Goal: Task Accomplishment & Management: Manage account settings

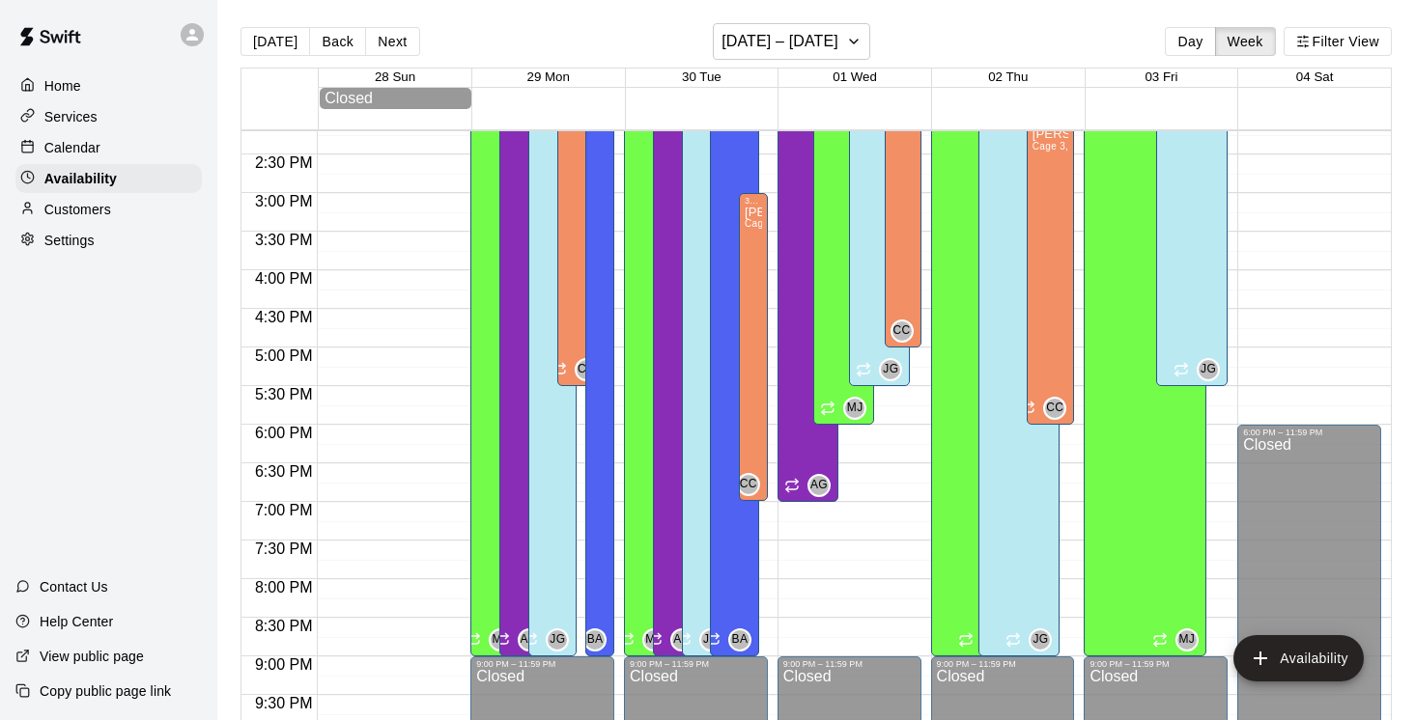
scroll to position [1092, 0]
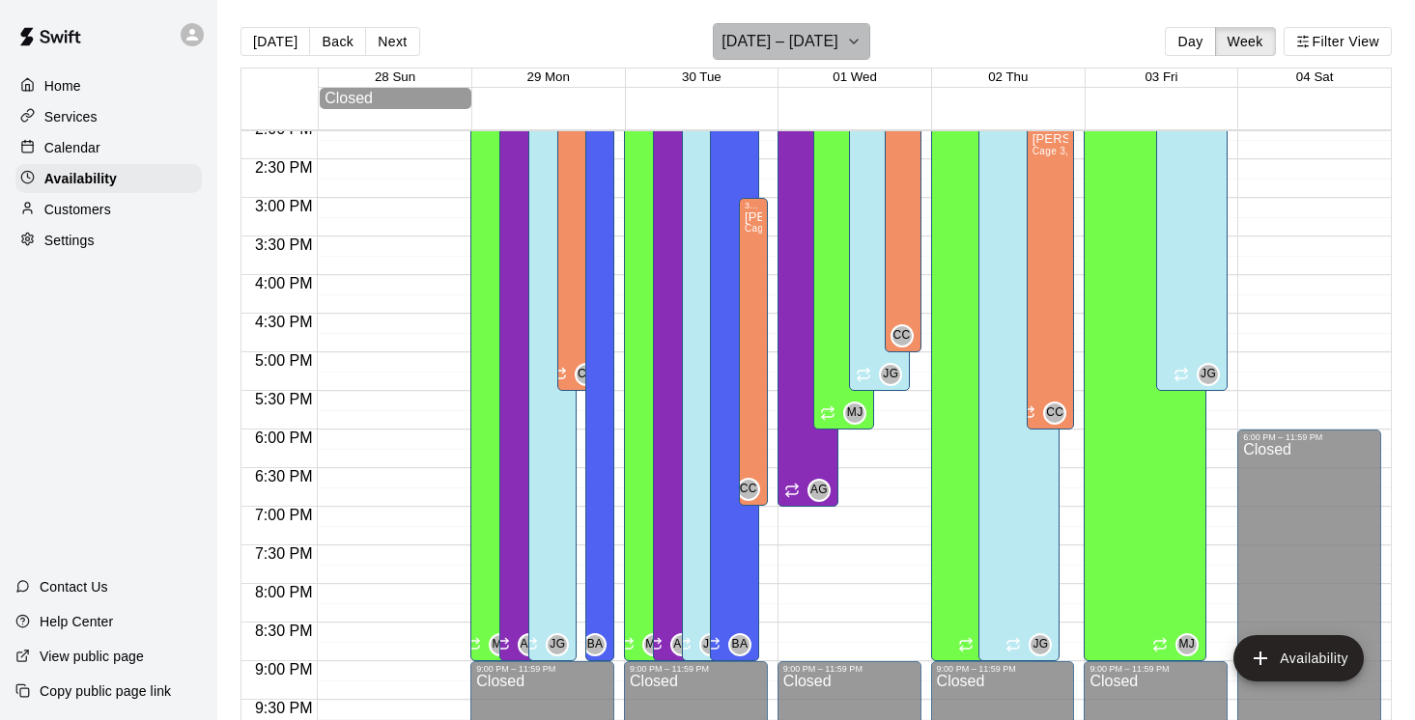
click at [861, 35] on icon "button" at bounding box center [853, 41] width 15 height 23
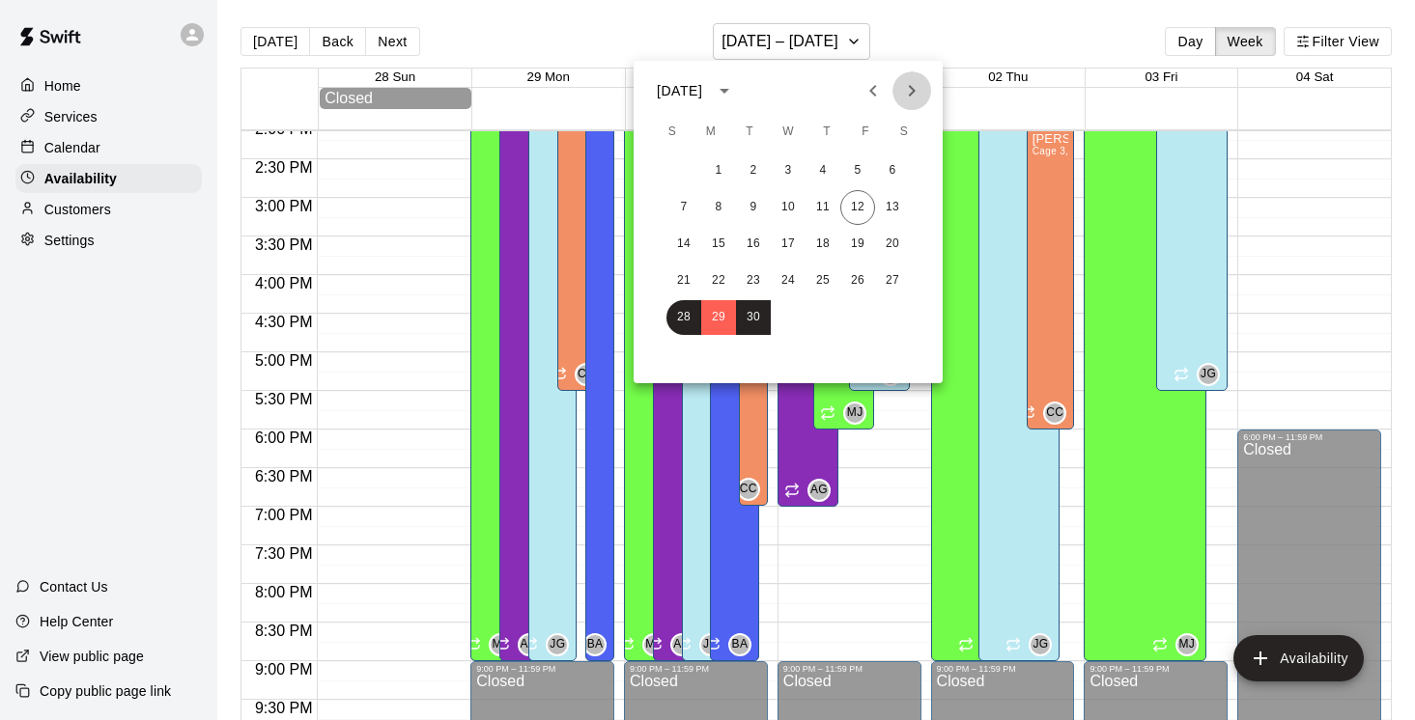
click at [910, 83] on icon "Next month" at bounding box center [911, 90] width 23 height 23
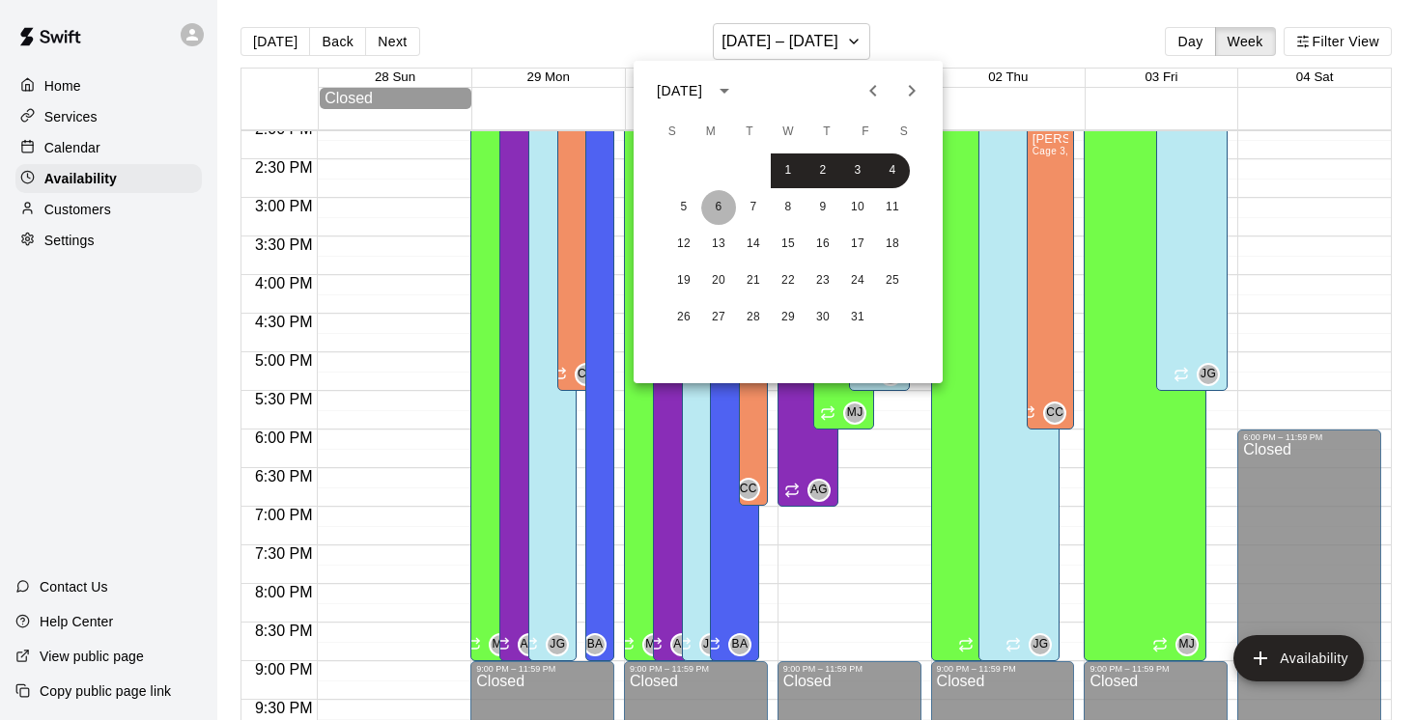
click at [715, 204] on button "6" at bounding box center [718, 207] width 35 height 35
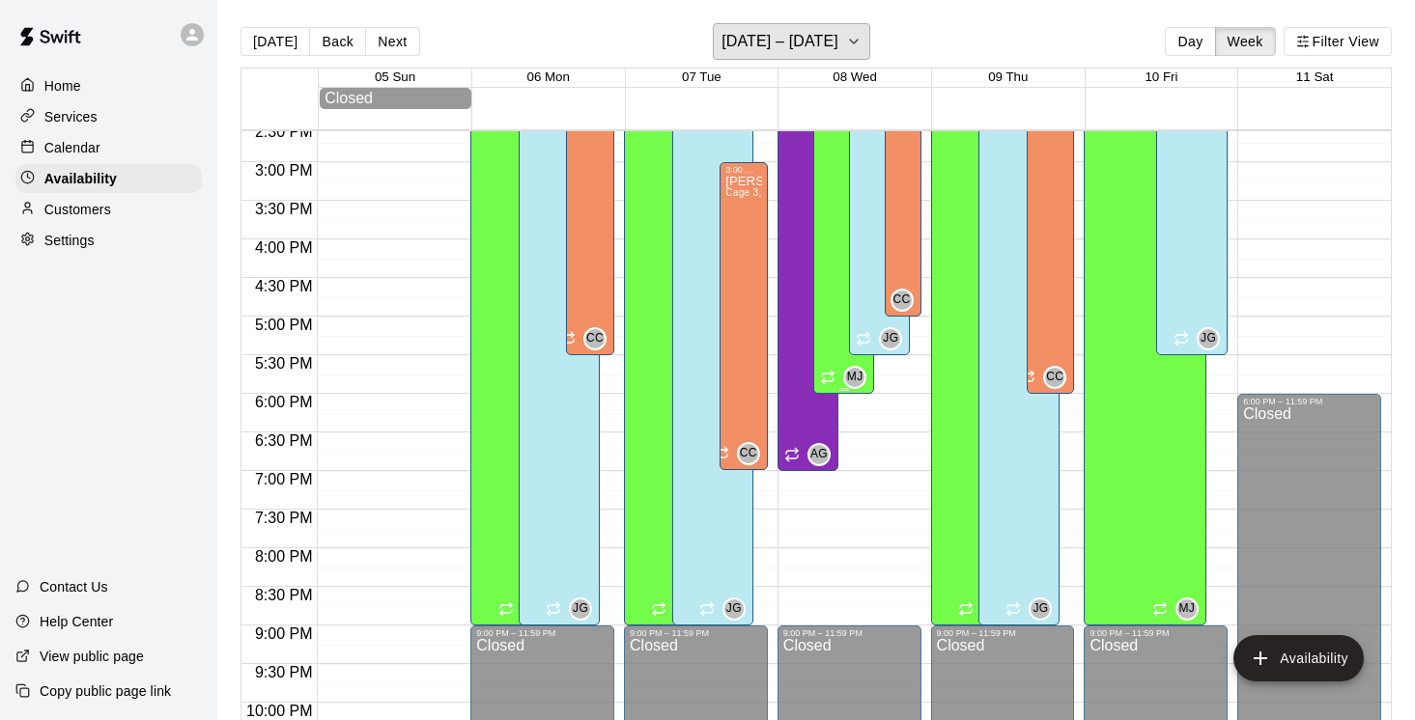
scroll to position [1133, 0]
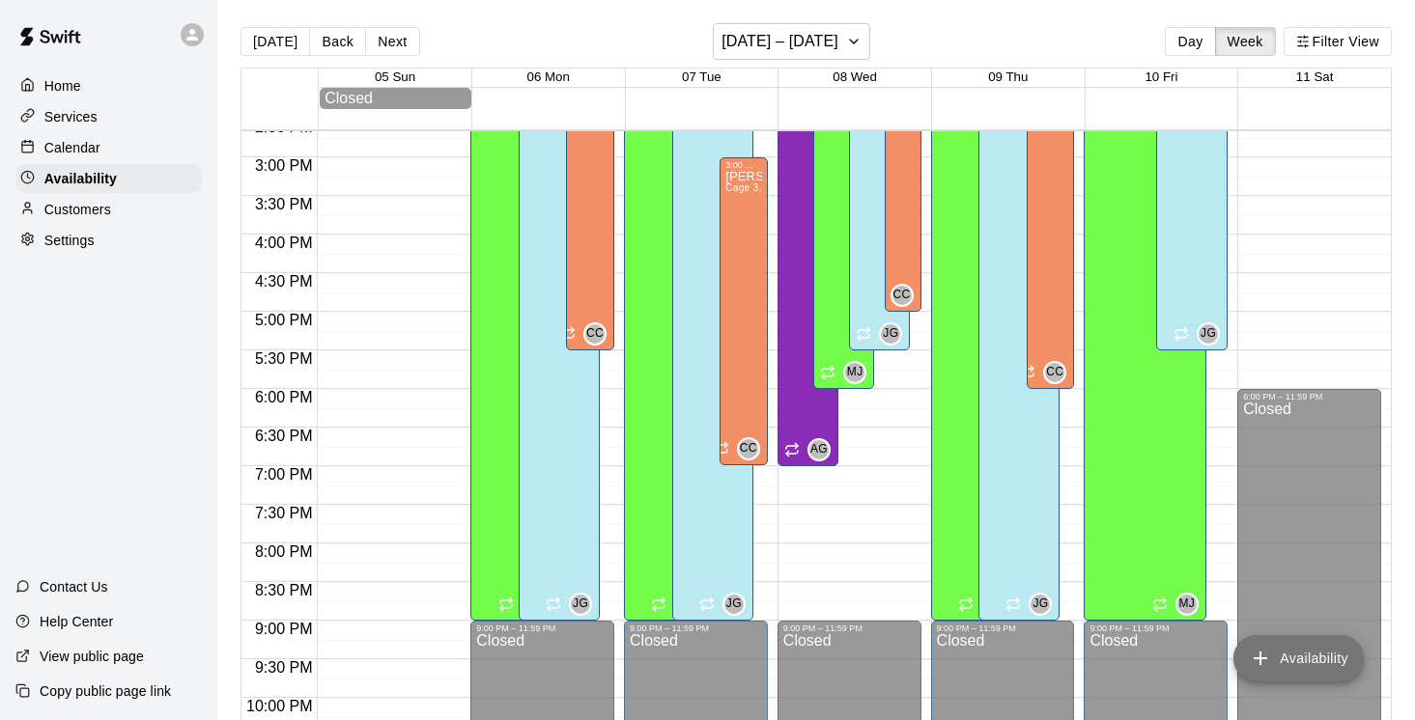
click at [1297, 653] on button "Availability" at bounding box center [1298, 658] width 130 height 46
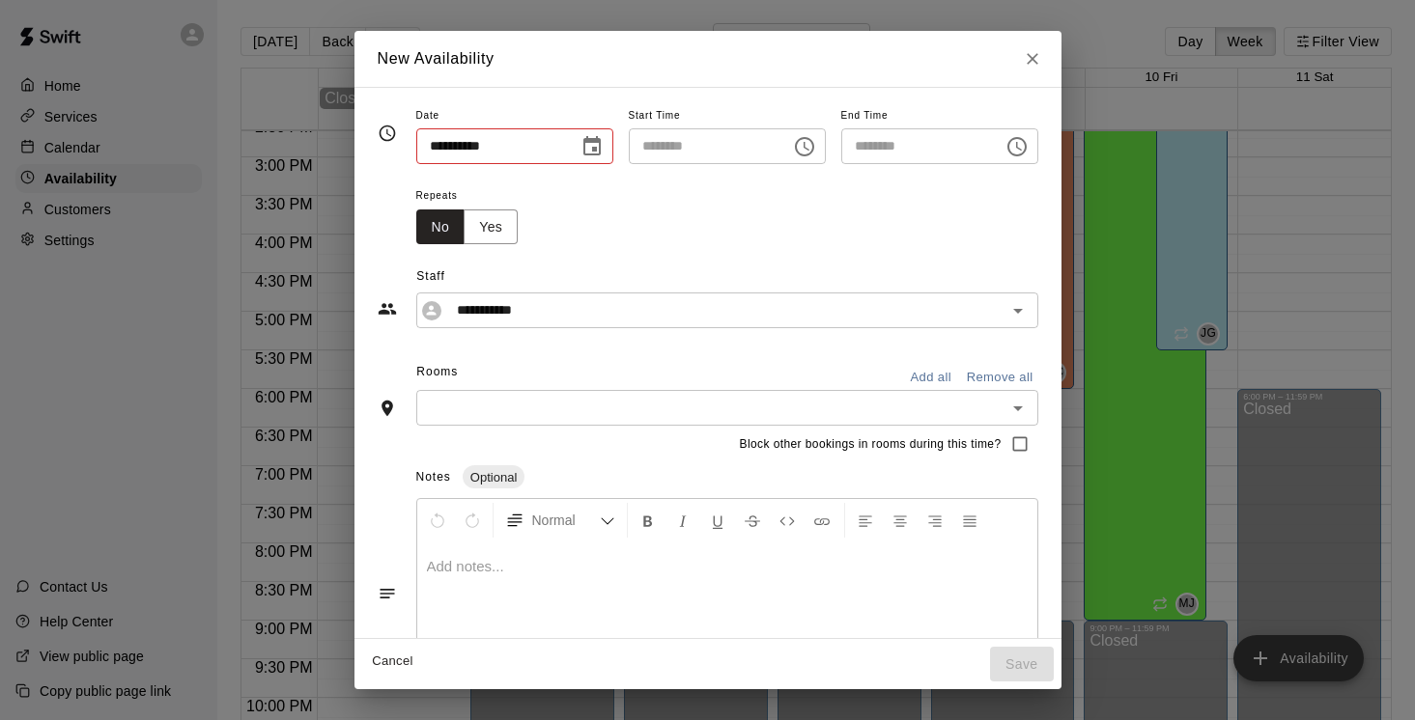
type input "**********"
type input "********"
click at [804, 151] on icon "Choose time, selected time is 12:00 PM" at bounding box center [804, 146] width 23 height 23
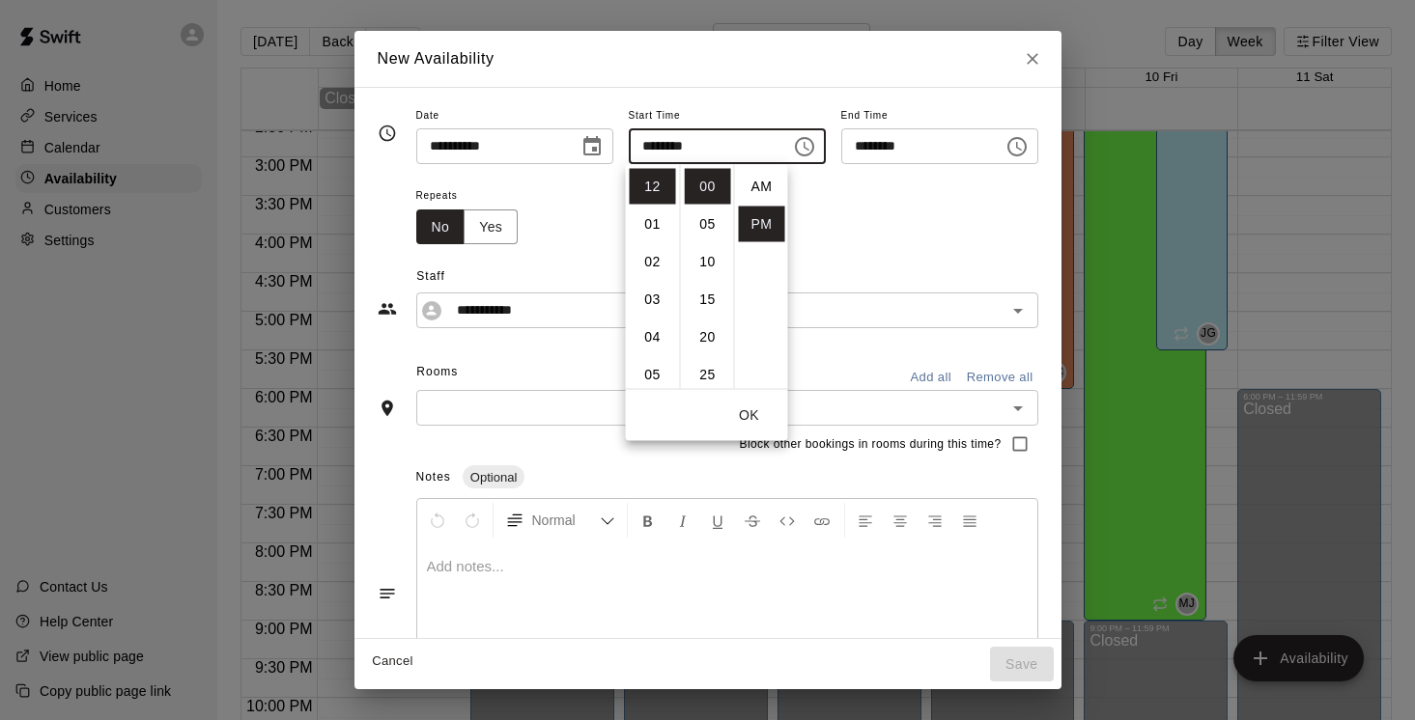
scroll to position [35, 0]
click at [653, 307] on li "06" at bounding box center [653, 313] width 46 height 36
type input "********"
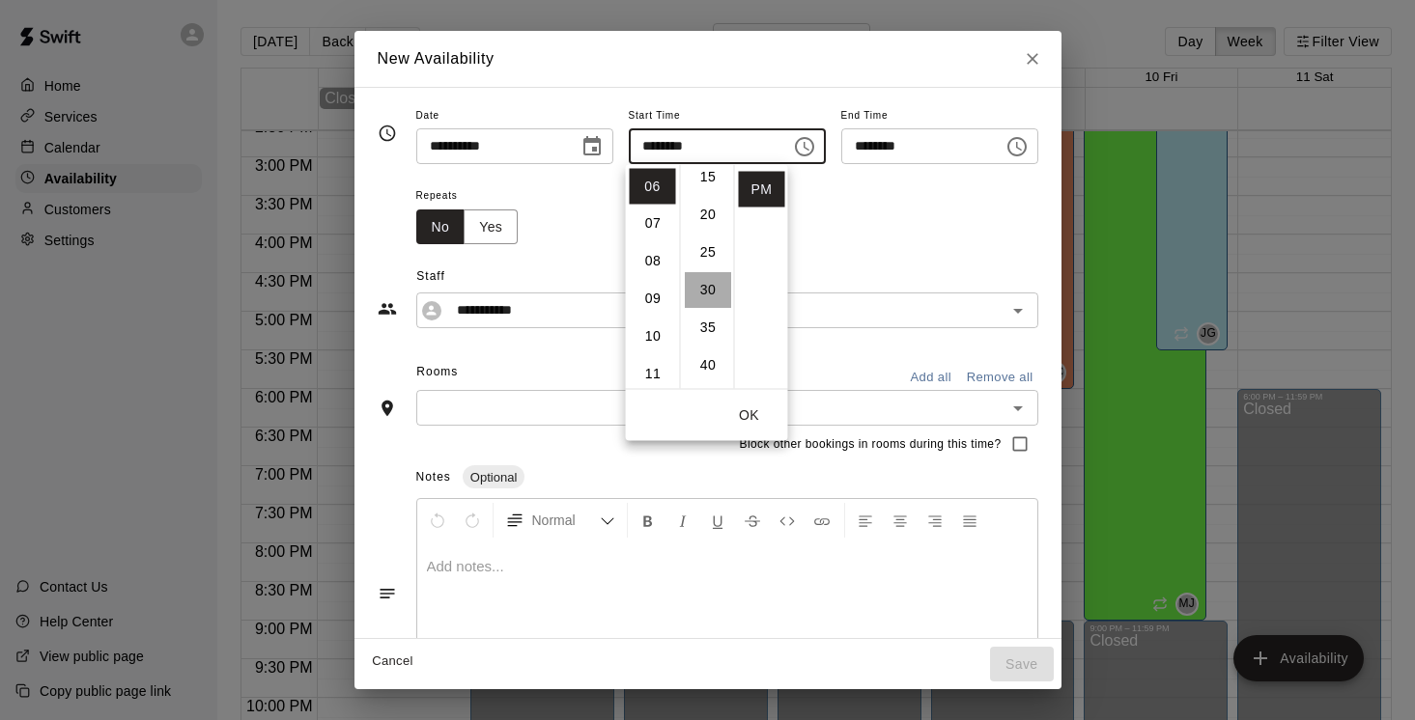
click at [715, 287] on li "30" at bounding box center [708, 290] width 46 height 36
type input "********"
click at [1025, 146] on icon "Choose time, selected time is 6:30 PM" at bounding box center [1016, 146] width 23 height 23
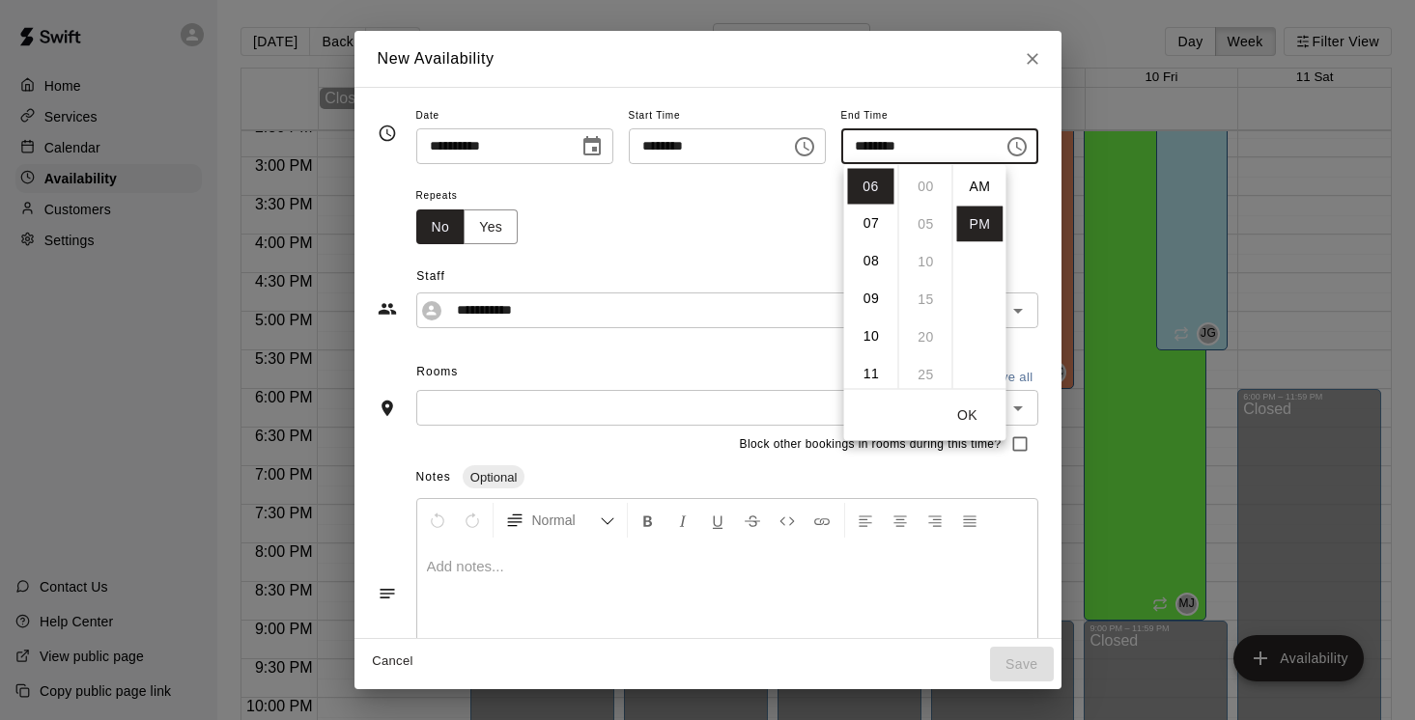
scroll to position [35, 0]
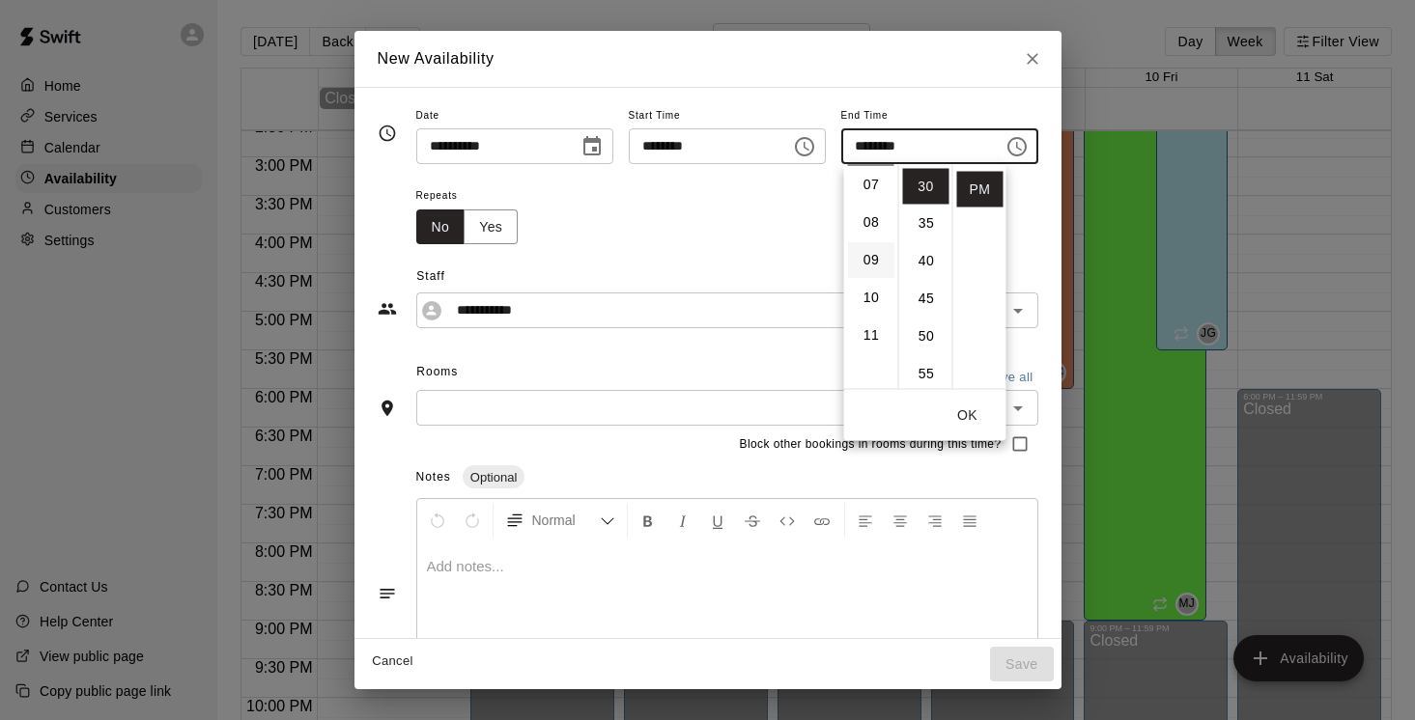
click at [877, 257] on li "09" at bounding box center [871, 261] width 46 height 36
click at [930, 184] on li "00" at bounding box center [926, 187] width 46 height 36
type input "********"
click at [695, 213] on div "Repeats No Yes" at bounding box center [727, 213] width 622 height 61
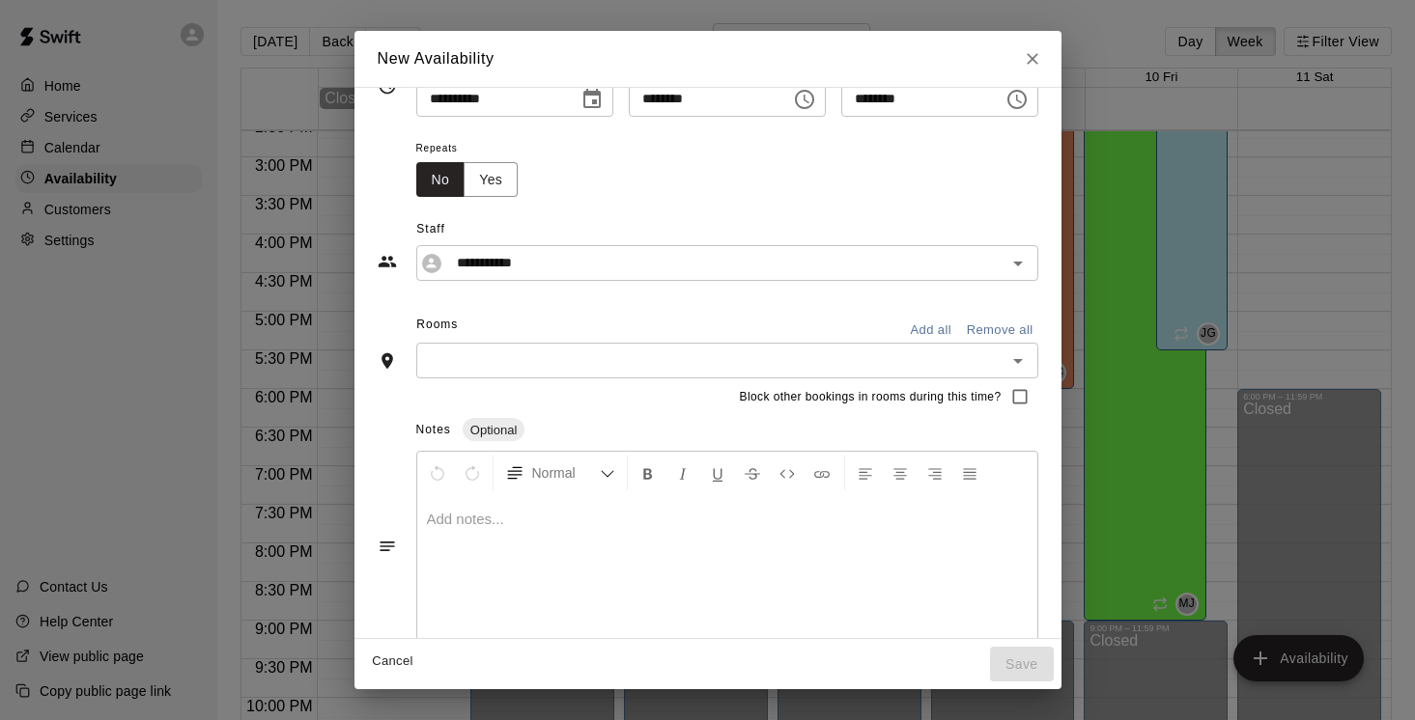
scroll to position [71, 0]
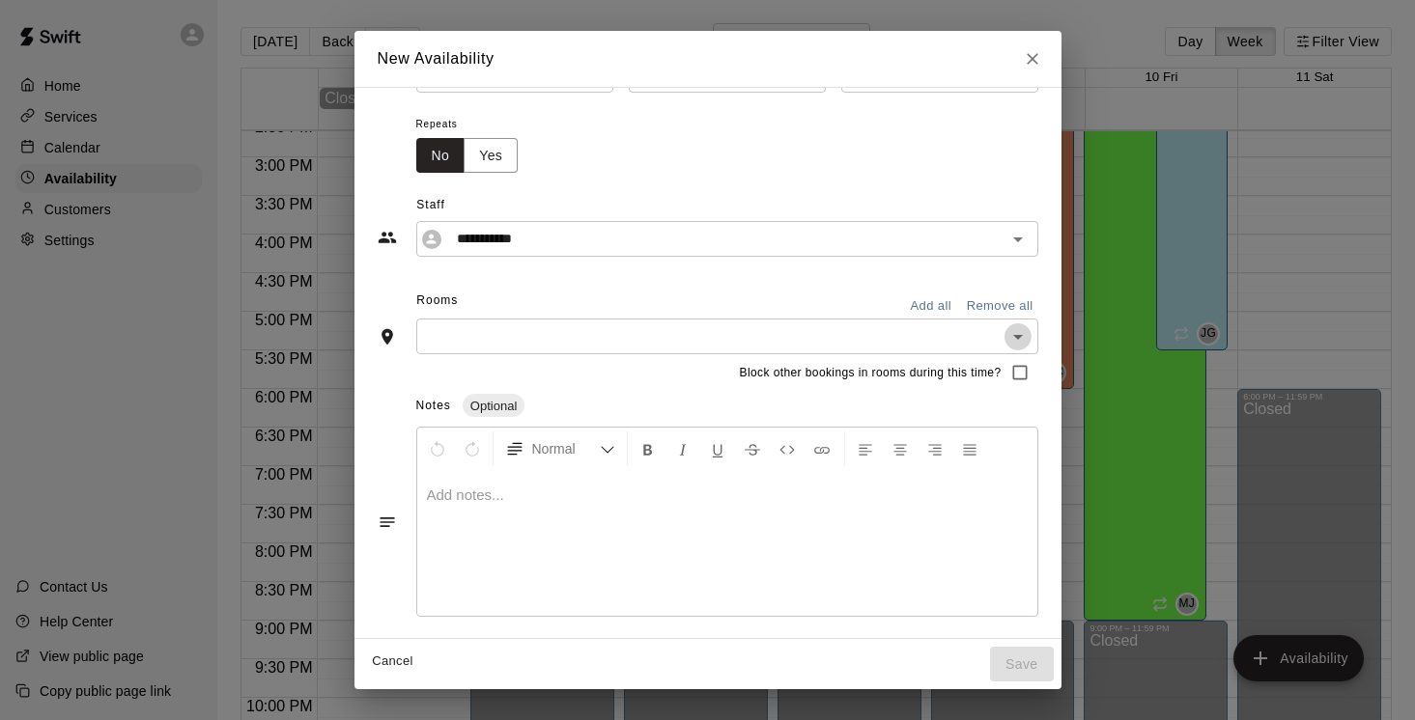
click at [1026, 334] on icon "Open" at bounding box center [1017, 336] width 23 height 23
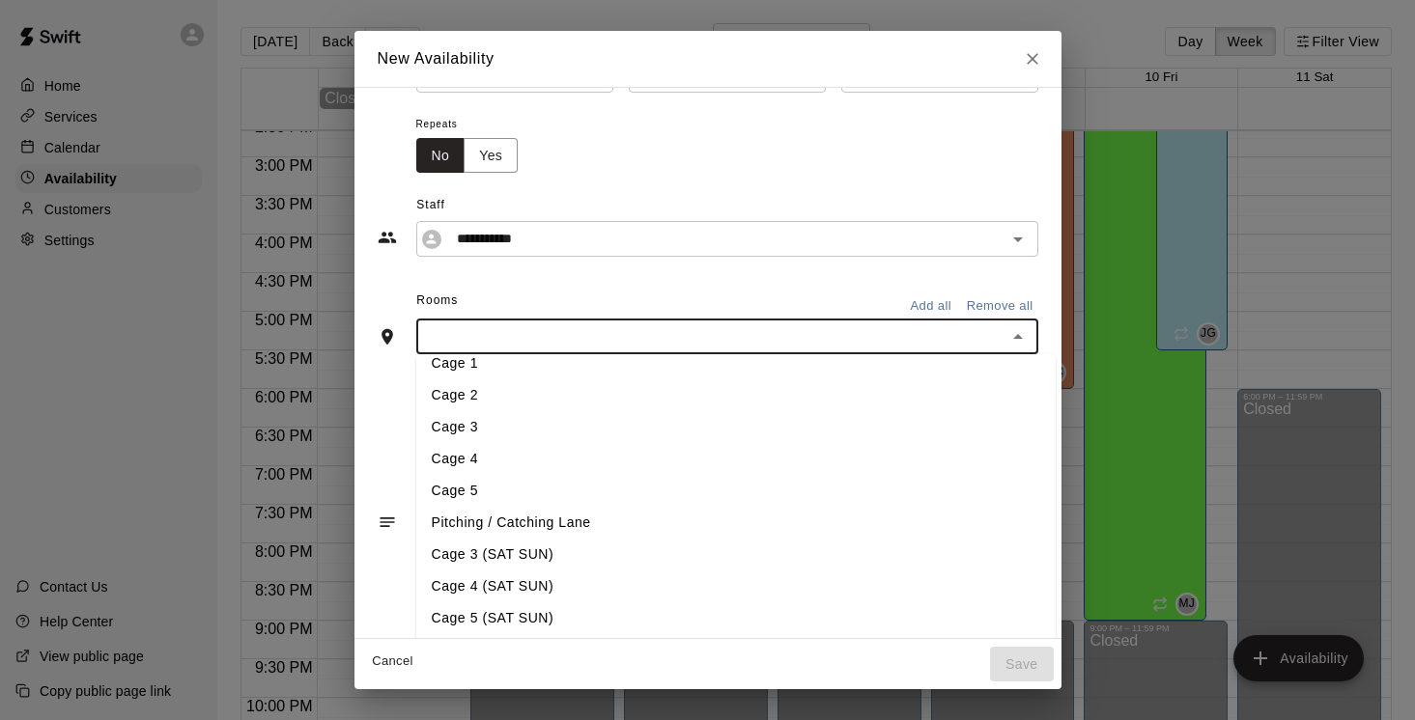
scroll to position [0, 0]
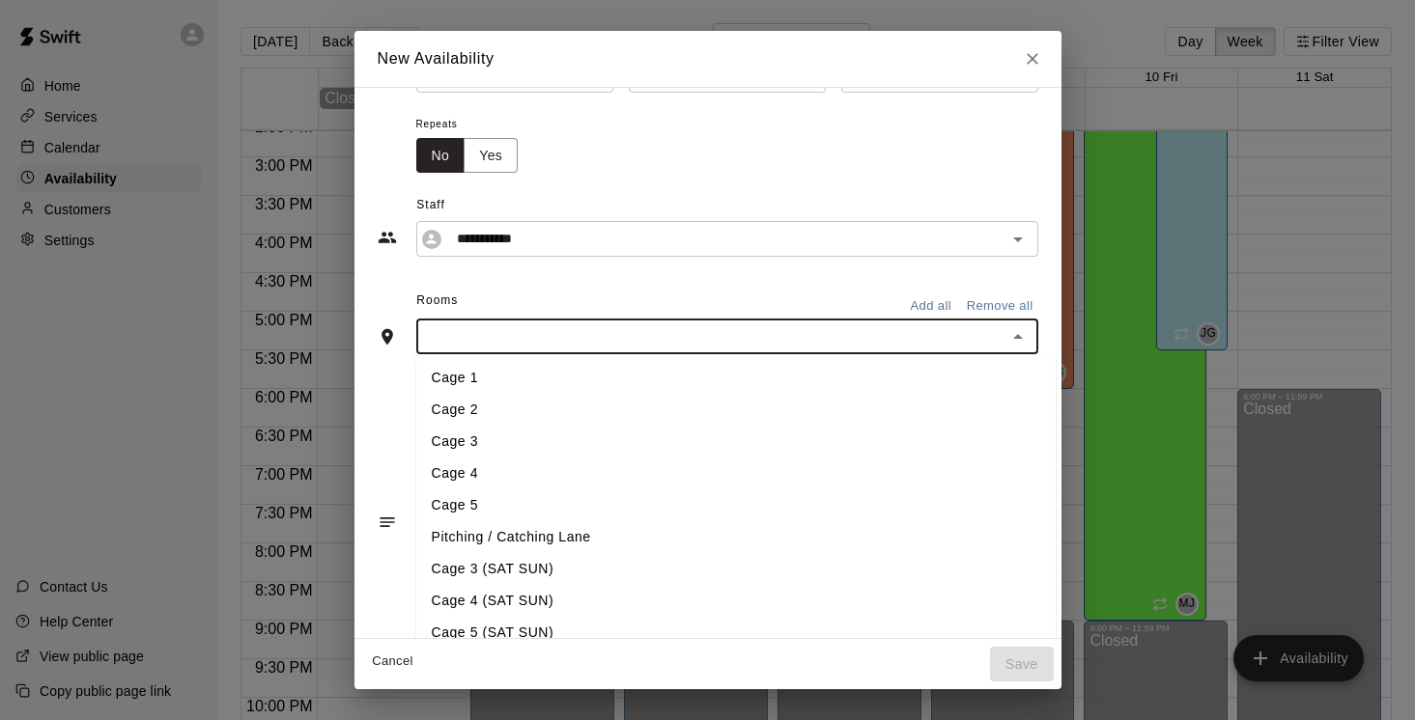
click at [580, 467] on li "Cage 4" at bounding box center [735, 474] width 639 height 32
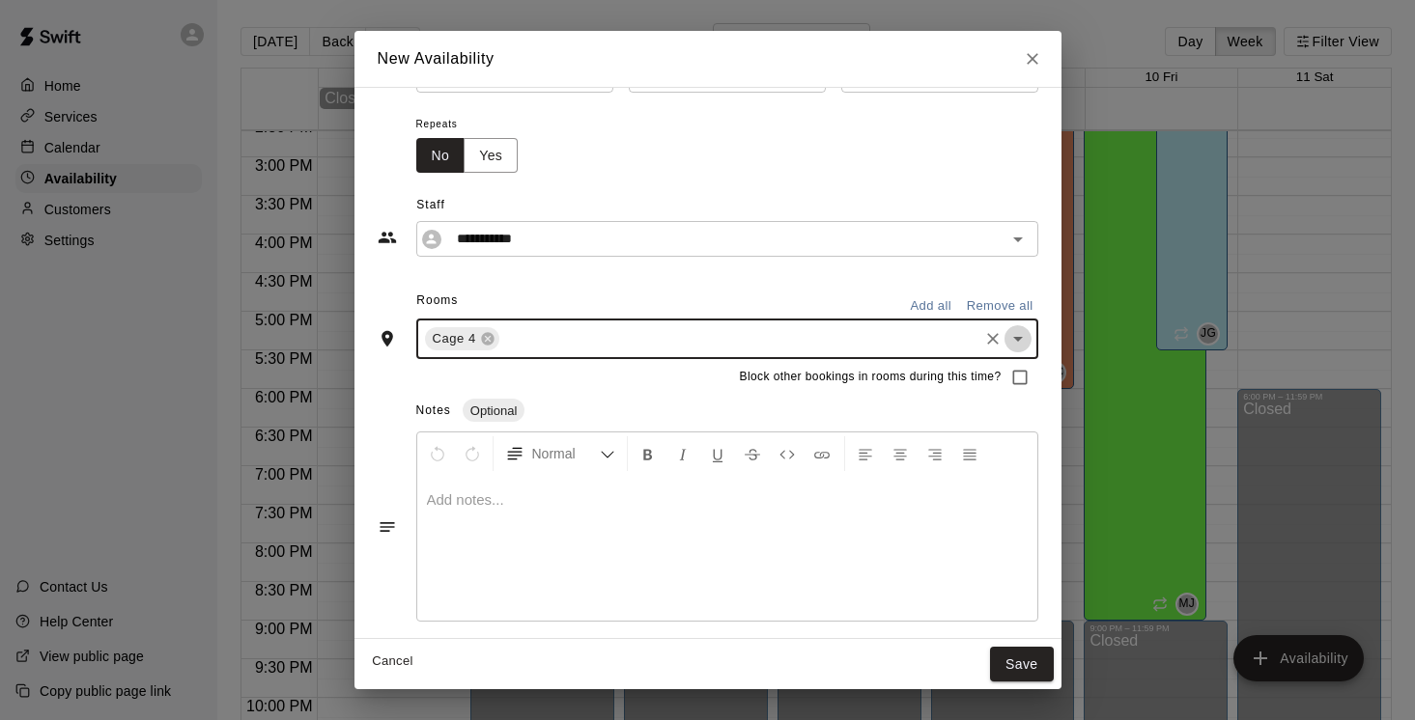
click at [1029, 343] on icon "Open" at bounding box center [1017, 338] width 23 height 23
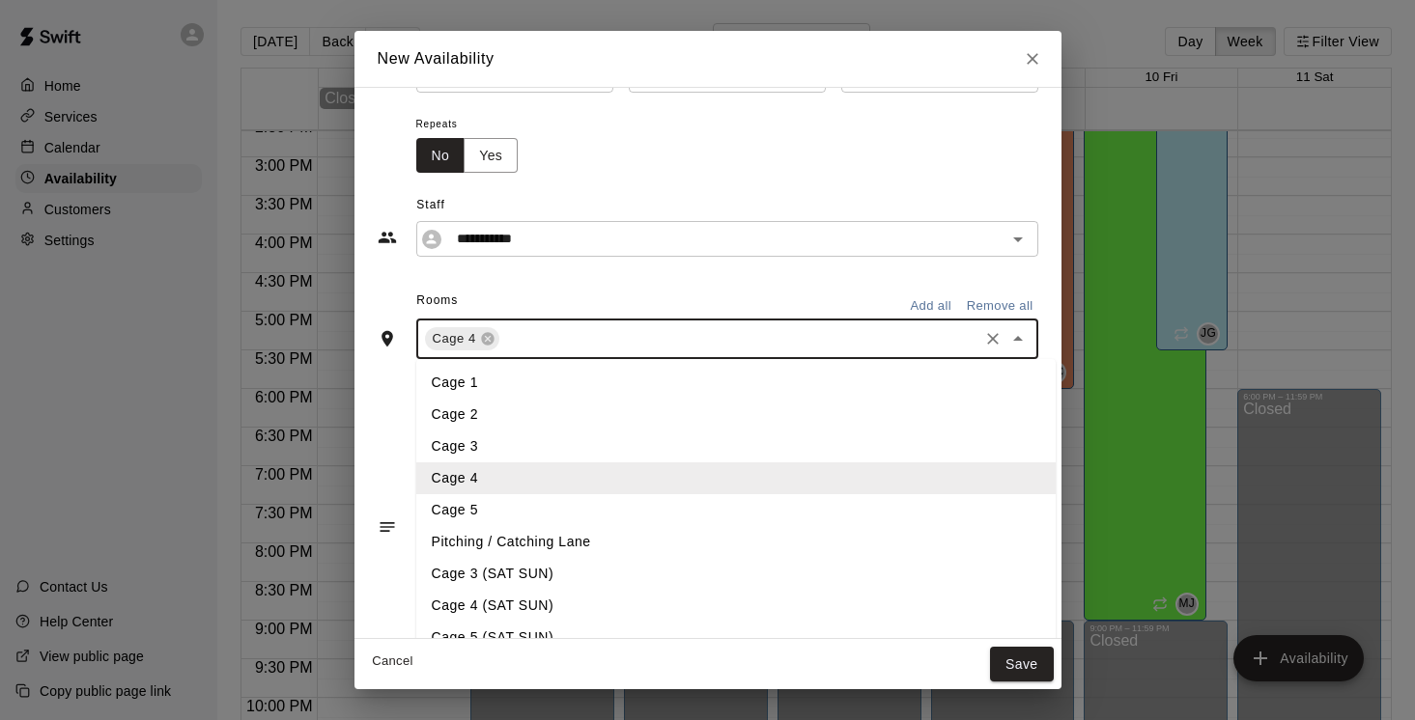
click at [525, 497] on li "Cage 5" at bounding box center [735, 510] width 639 height 32
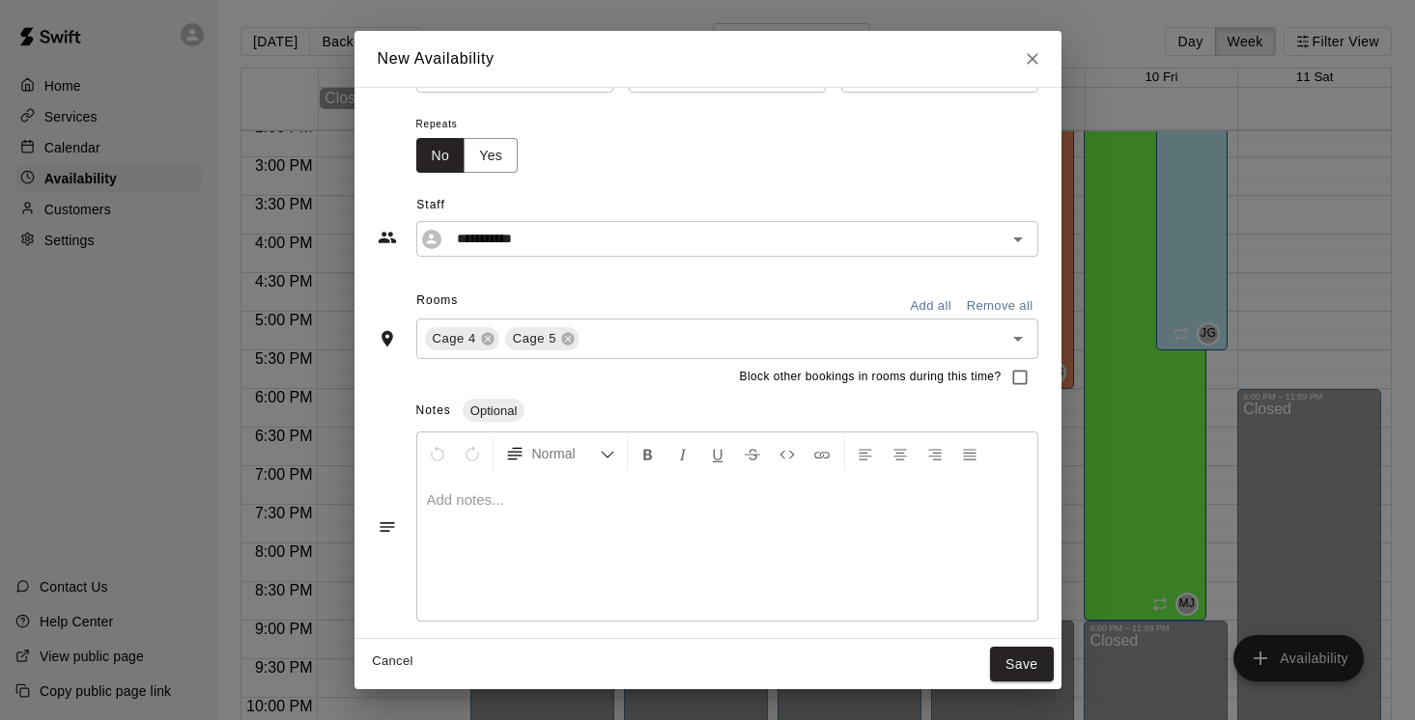
click at [691, 279] on div "**********" at bounding box center [708, 330] width 660 height 596
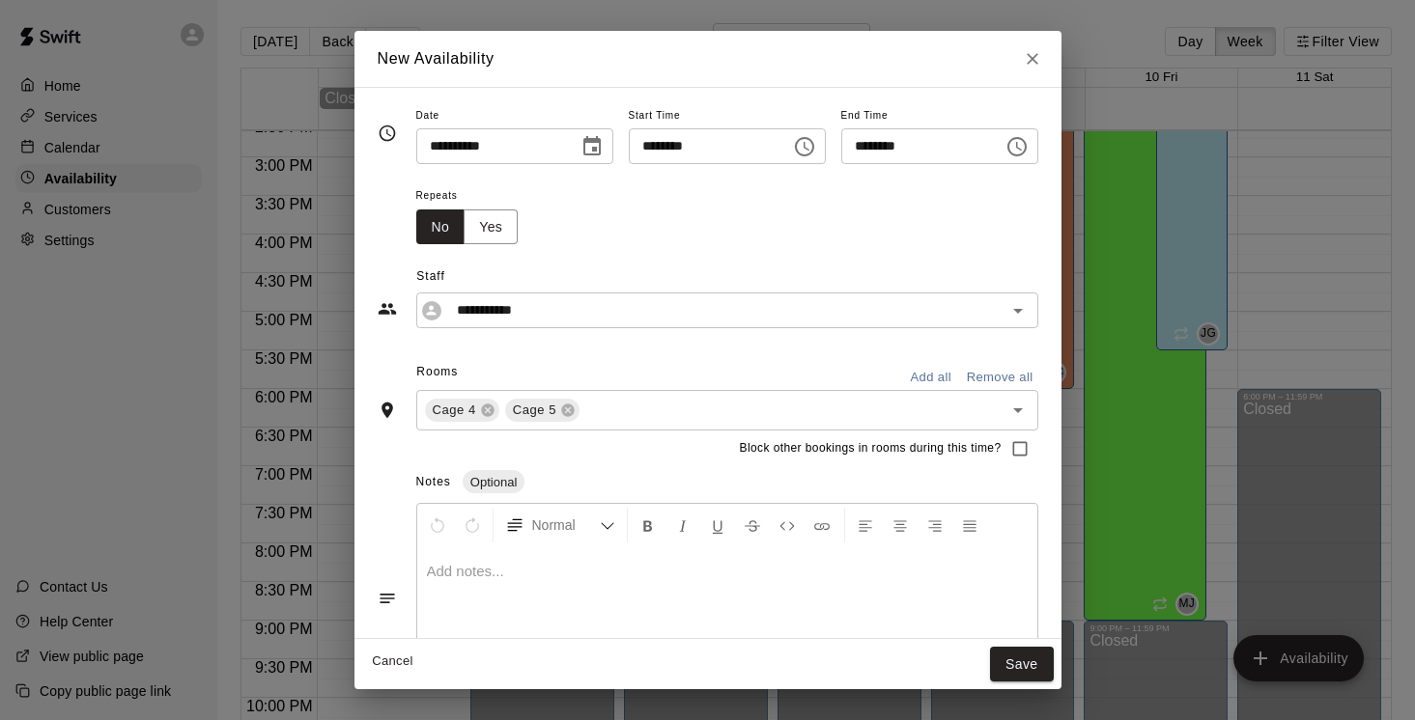
drag, startPoint x: 723, startPoint y: 58, endPoint x: 871, endPoint y: 59, distance: 147.7
click at [872, 59] on div "New Availability" at bounding box center [707, 59] width 707 height 56
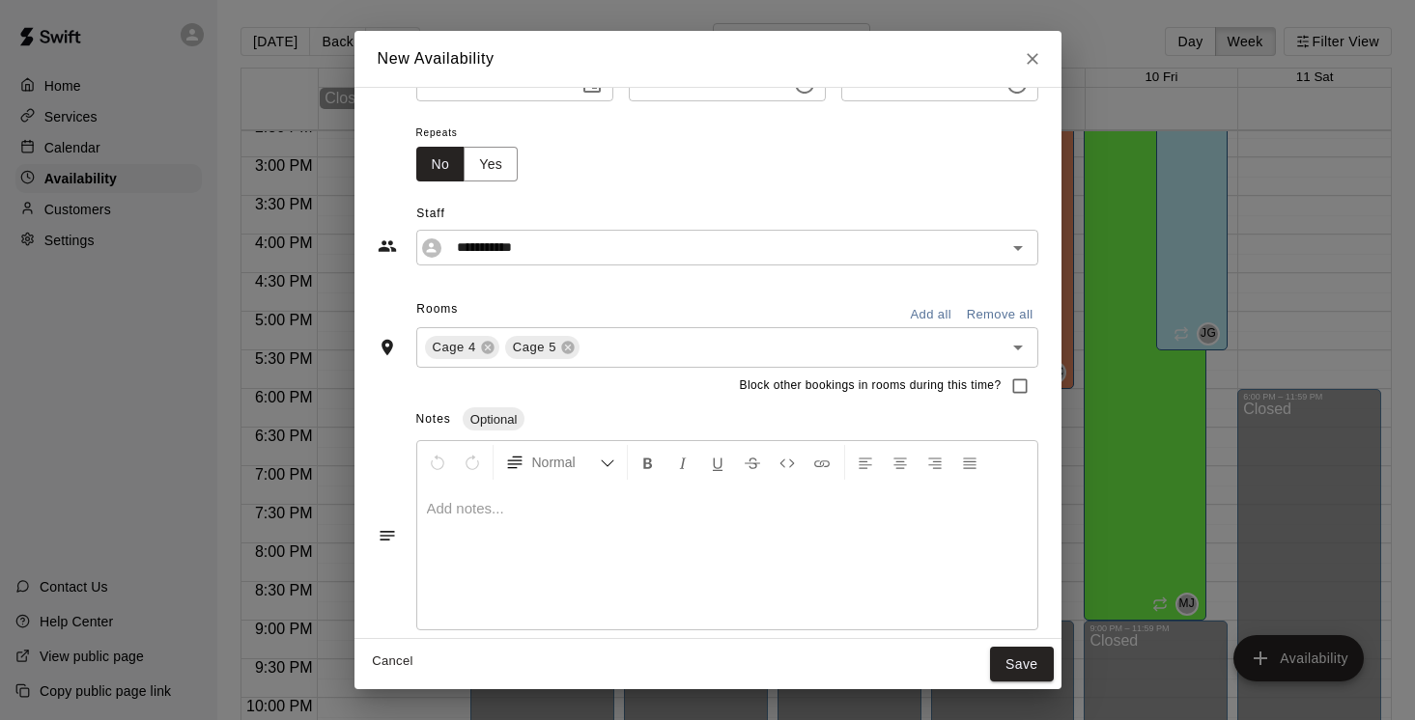
scroll to position [75, 0]
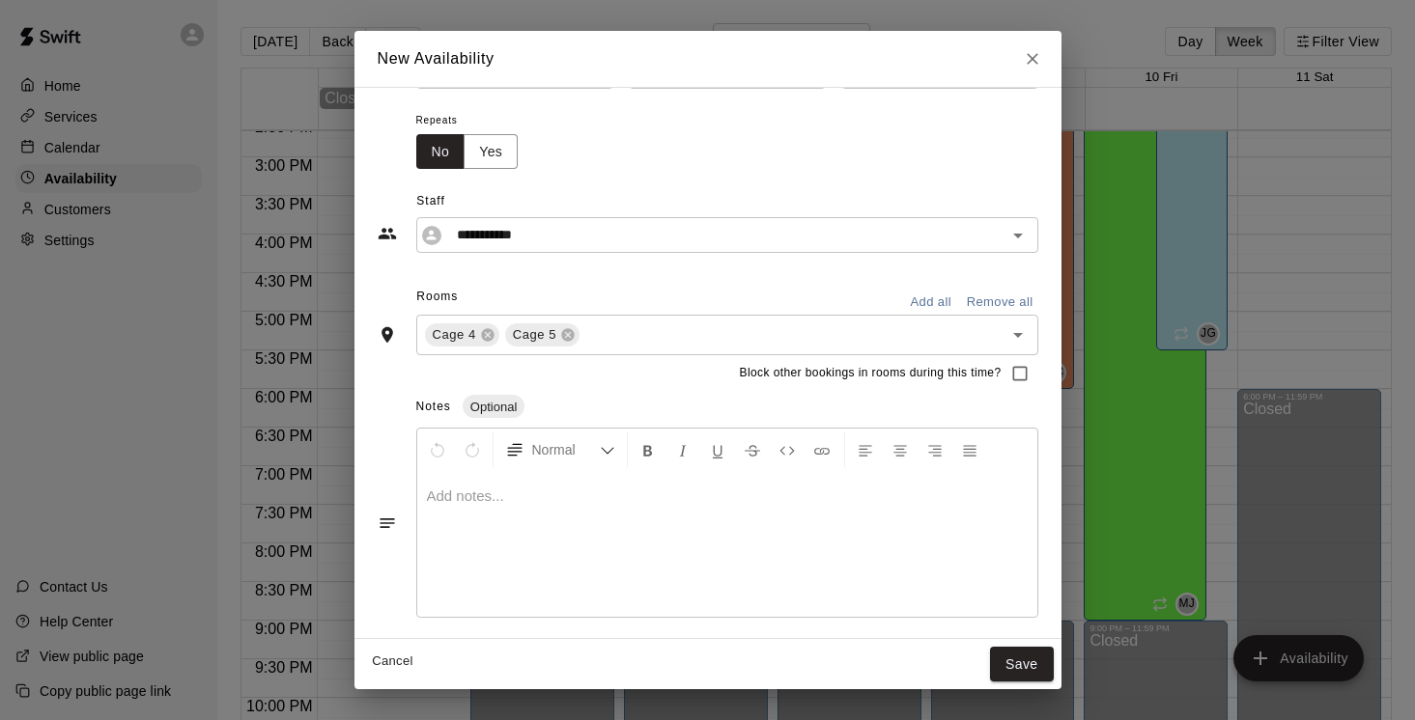
click at [616, 515] on div at bounding box center [727, 544] width 620 height 145
click at [388, 659] on button "Cancel" at bounding box center [393, 662] width 62 height 30
type input "**********"
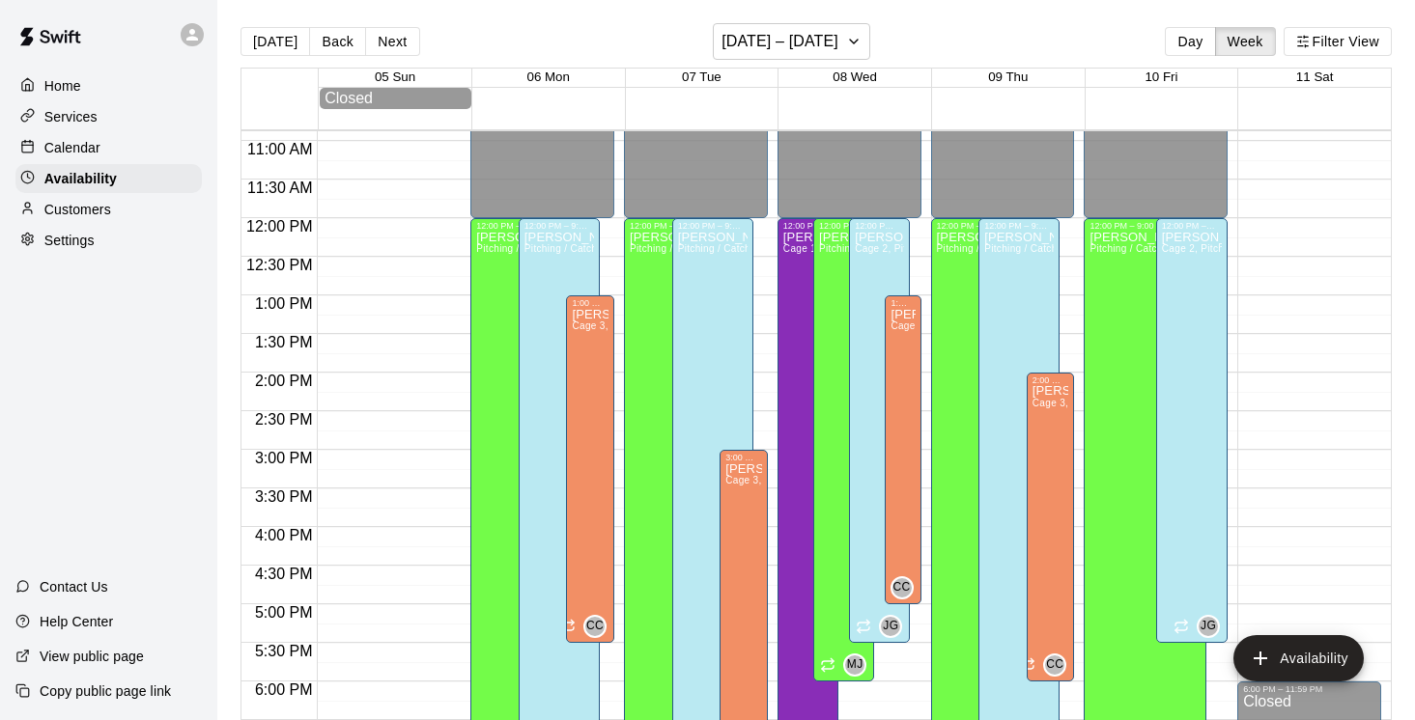
scroll to position [843, 0]
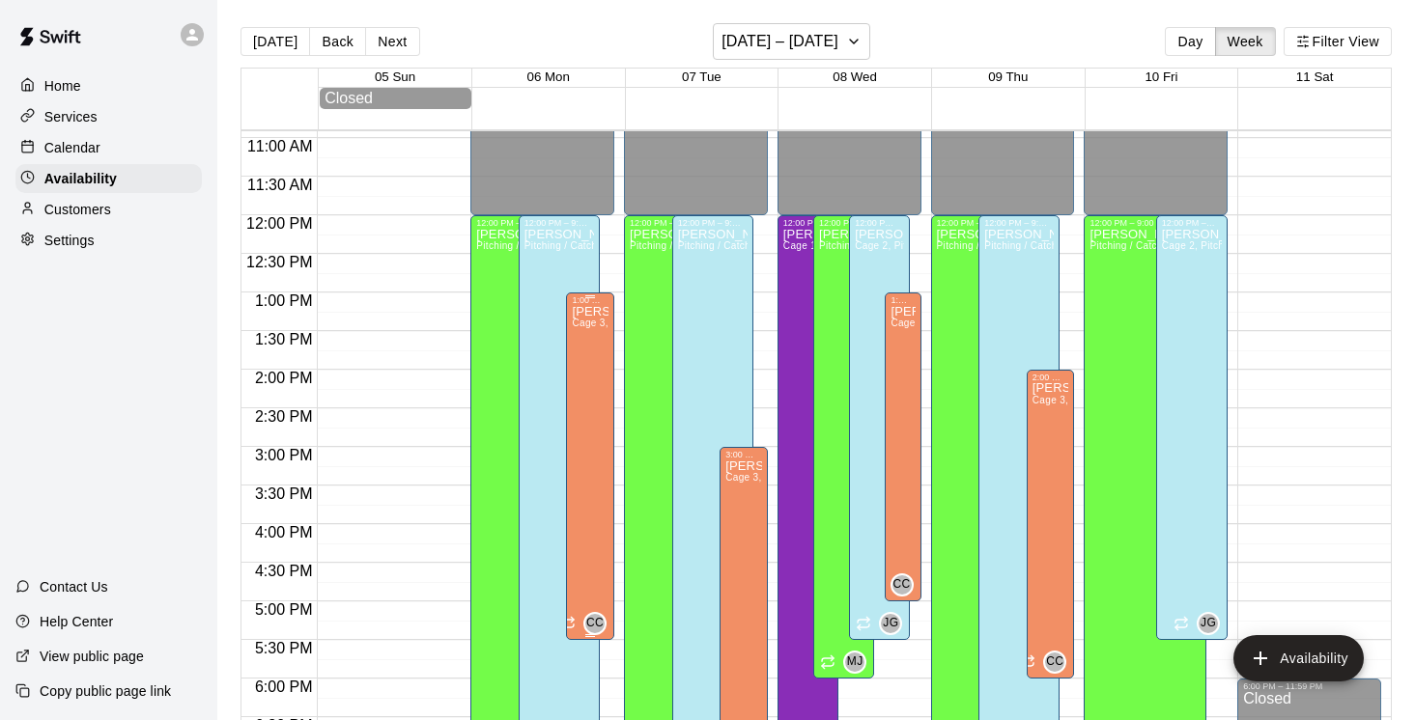
click at [591, 338] on div "[PERSON_NAME] Cage 3, Pitching / Catching Lane" at bounding box center [590, 665] width 37 height 720
click at [426, 210] on div at bounding box center [707, 360] width 1415 height 720
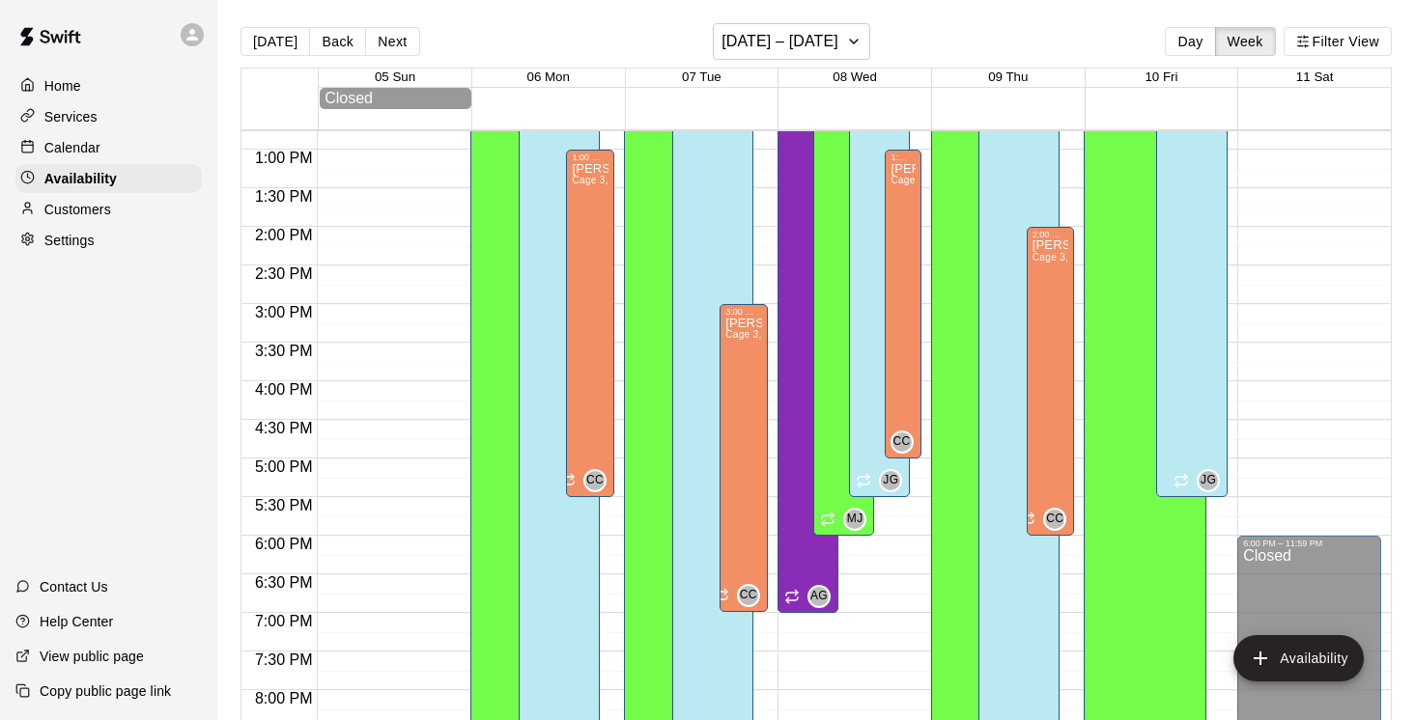
scroll to position [1007, 0]
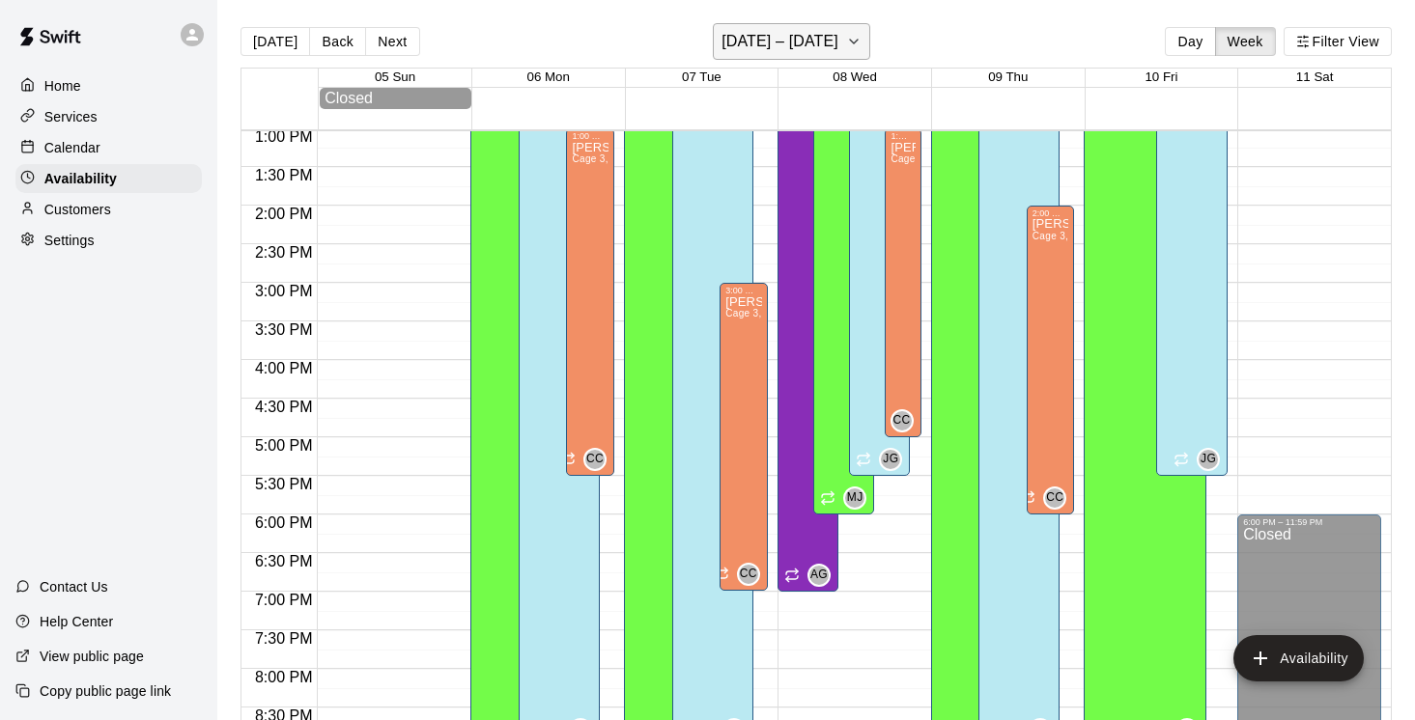
click at [848, 29] on button "[DATE] – [DATE]" at bounding box center [791, 41] width 157 height 37
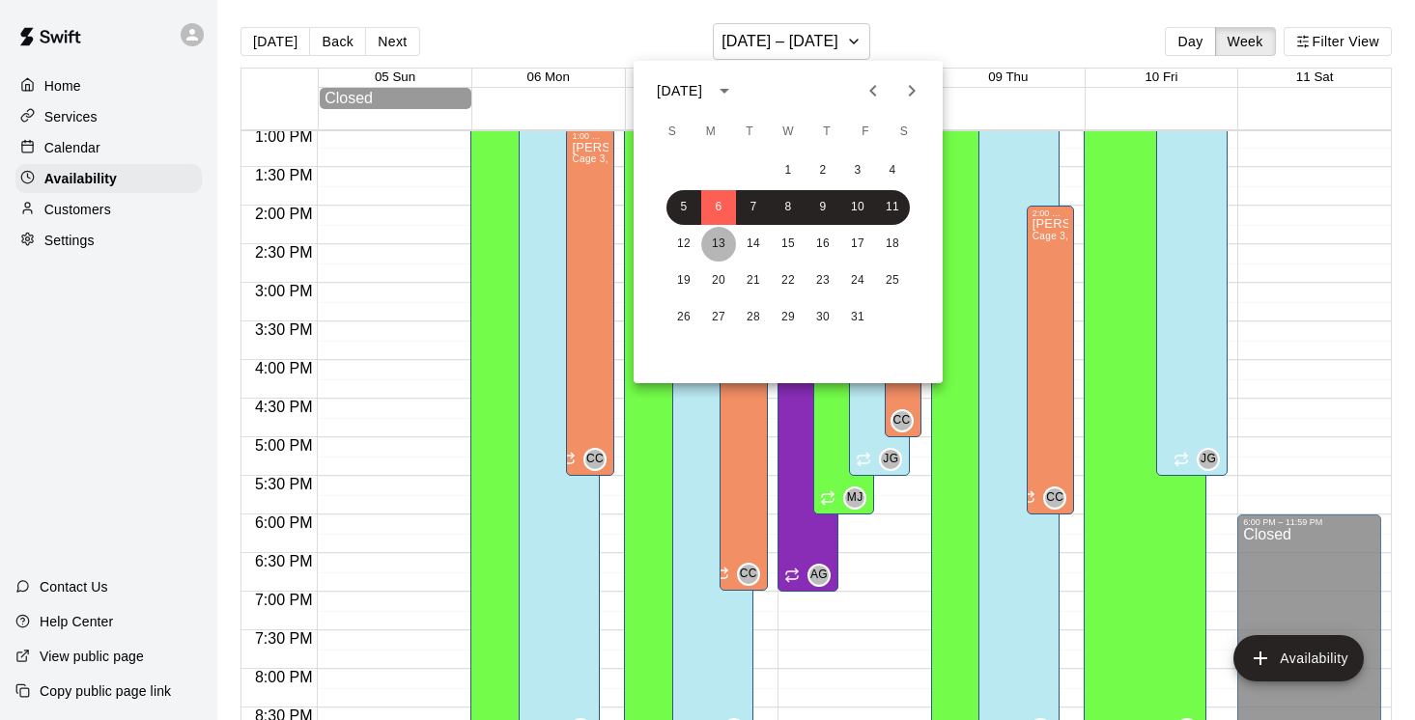
click at [714, 243] on button "13" at bounding box center [718, 244] width 35 height 35
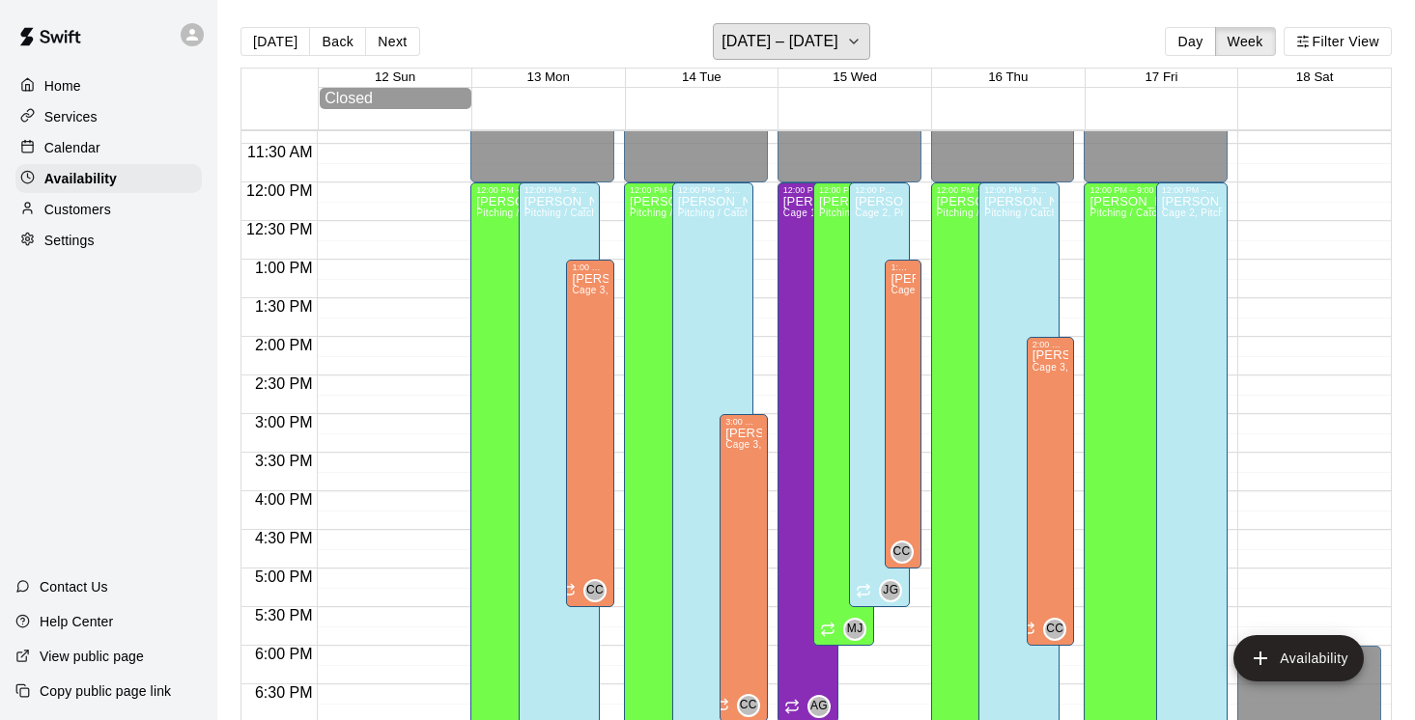
scroll to position [894, 0]
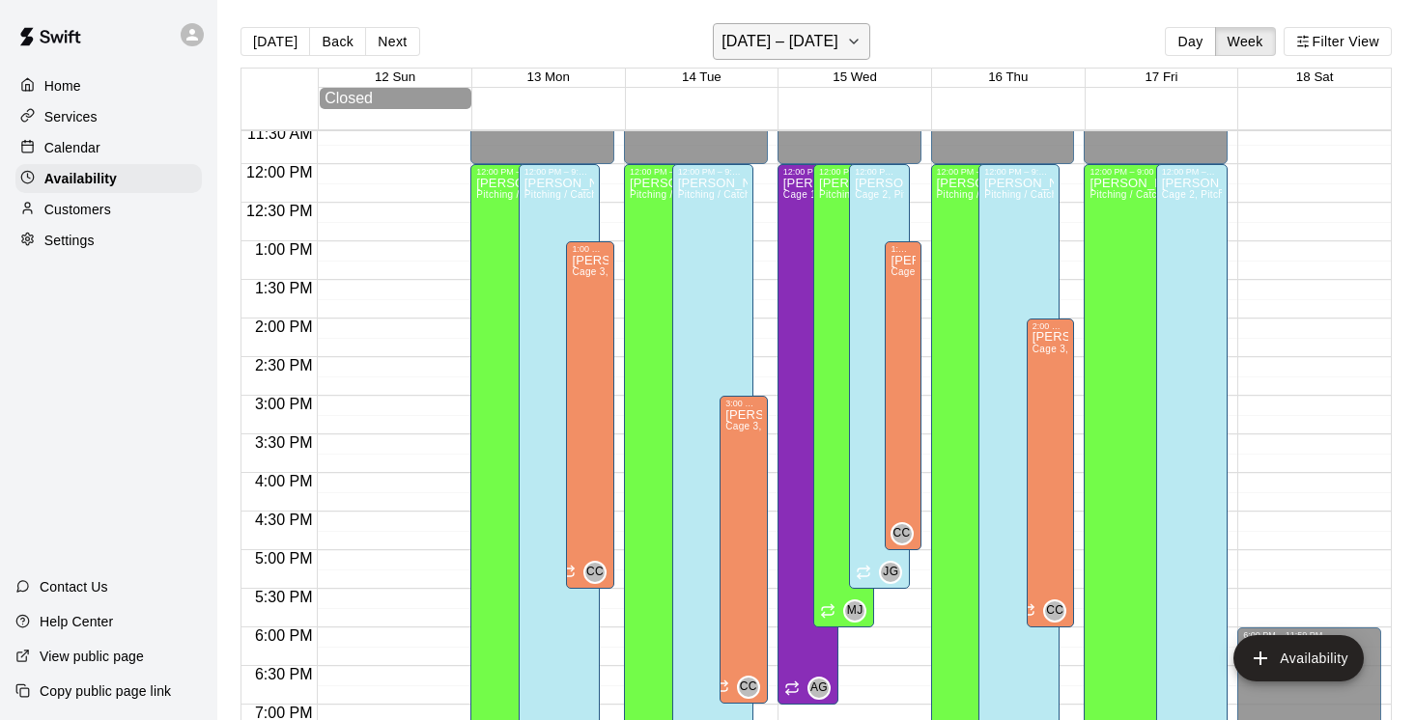
click at [785, 27] on button "[DATE] – [DATE]" at bounding box center [791, 41] width 157 height 37
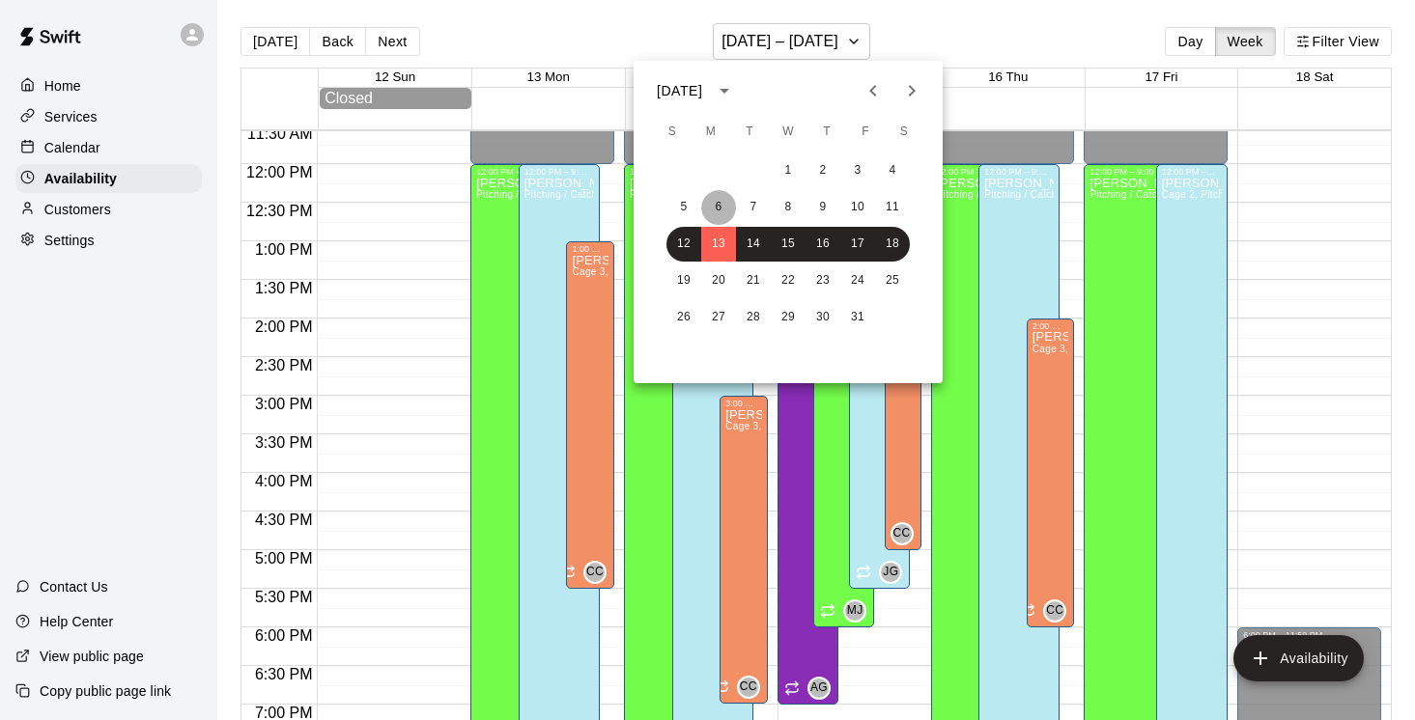
click at [716, 209] on button "6" at bounding box center [718, 207] width 35 height 35
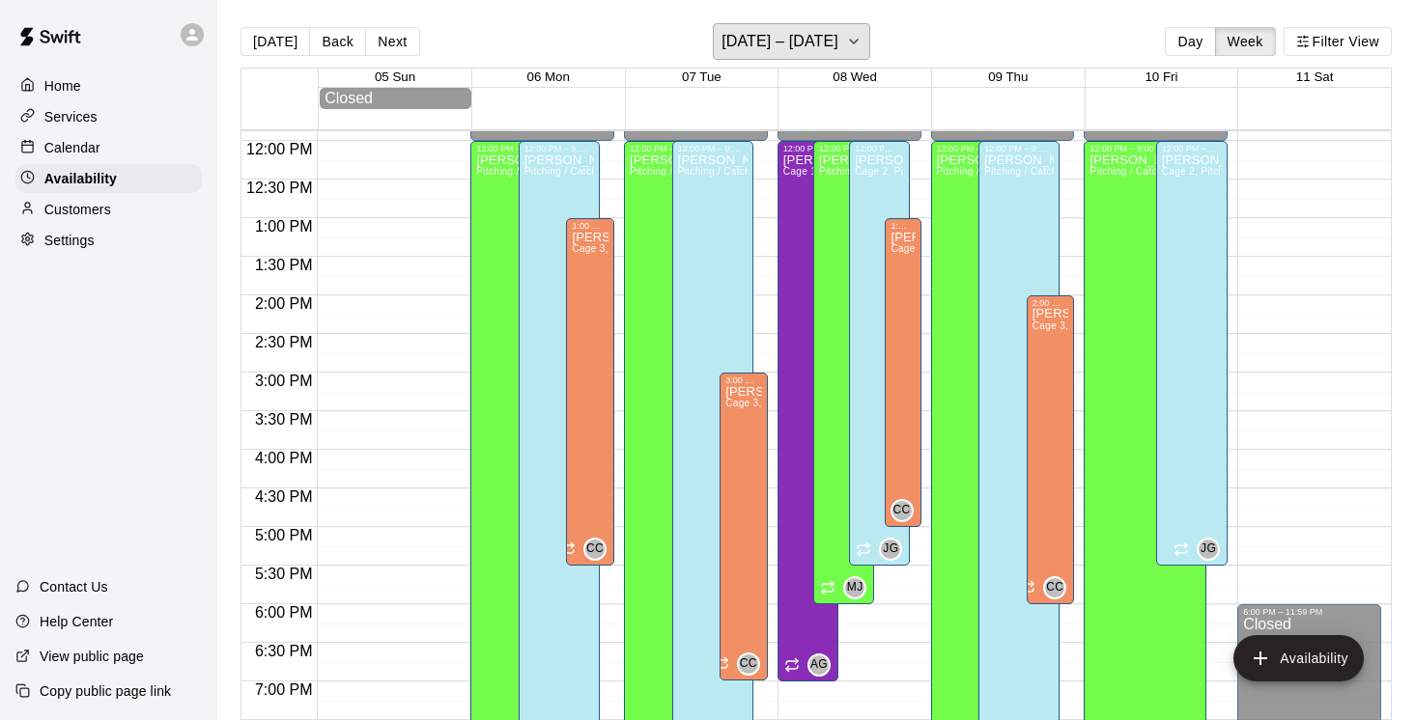
scroll to position [925, 0]
